Goal: Communication & Community: Answer question/provide support

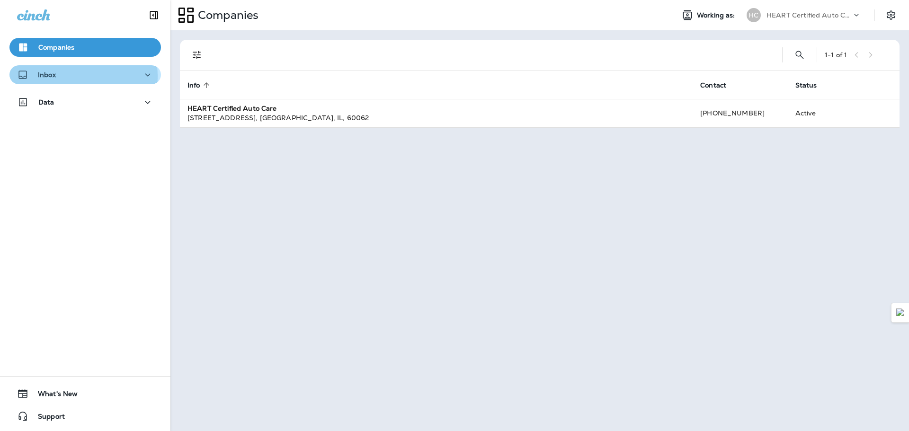
click at [72, 76] on div "Inbox" at bounding box center [85, 75] width 136 height 12
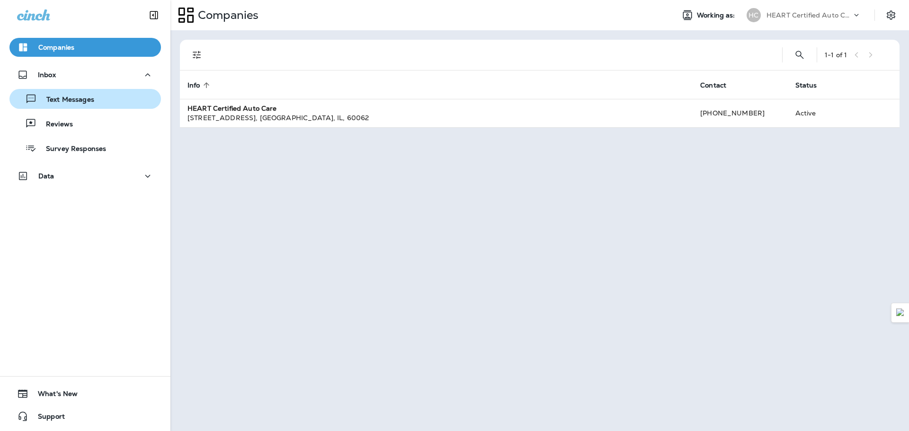
click at [71, 108] on button "Text Messages" at bounding box center [85, 99] width 152 height 20
